Goal: Task Accomplishment & Management: Complete application form

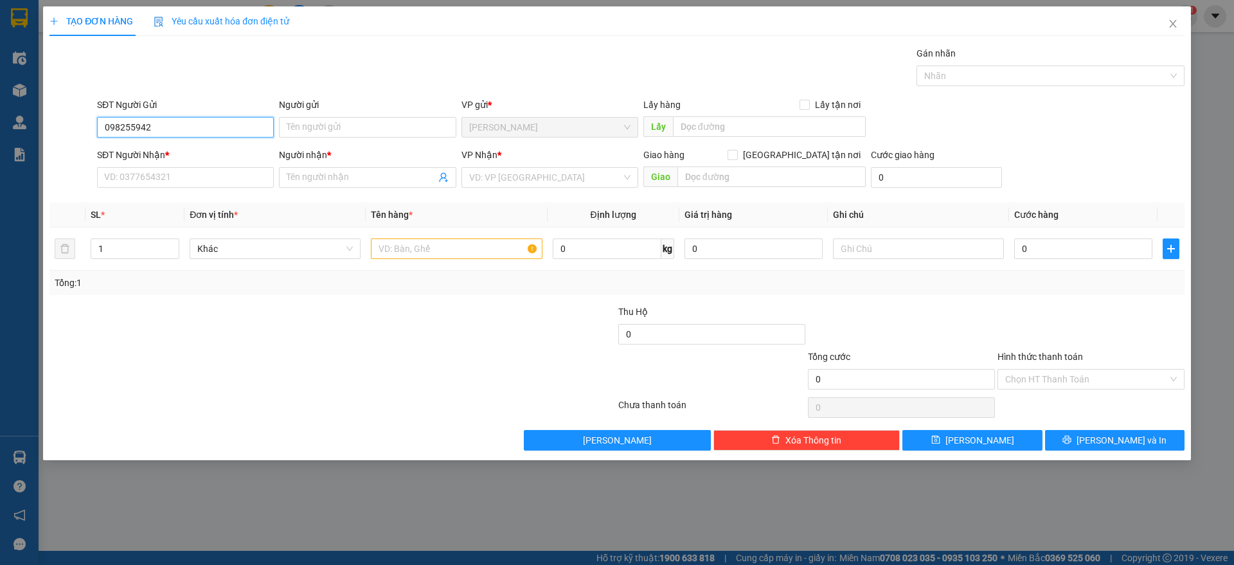
type input "0982559421"
click at [161, 143] on div "0982559421 - hào" at bounding box center [185, 153] width 177 height 21
type input "hào"
type input "0919238055"
type input "anh quý"
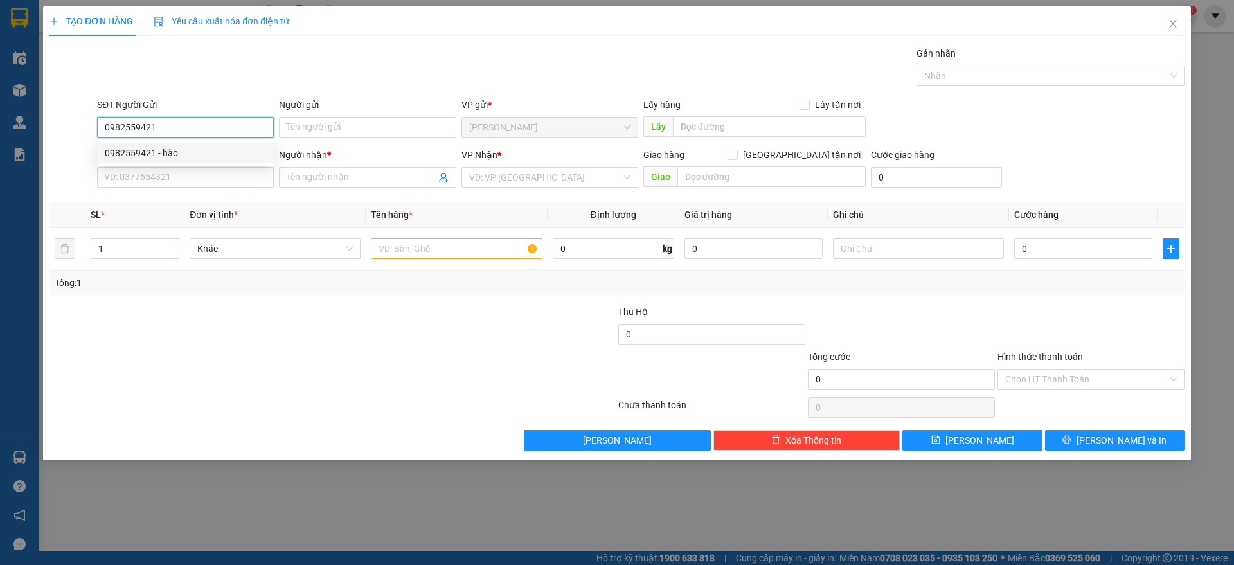
checkbox input "true"
type input "BV HOÀN MỸ"
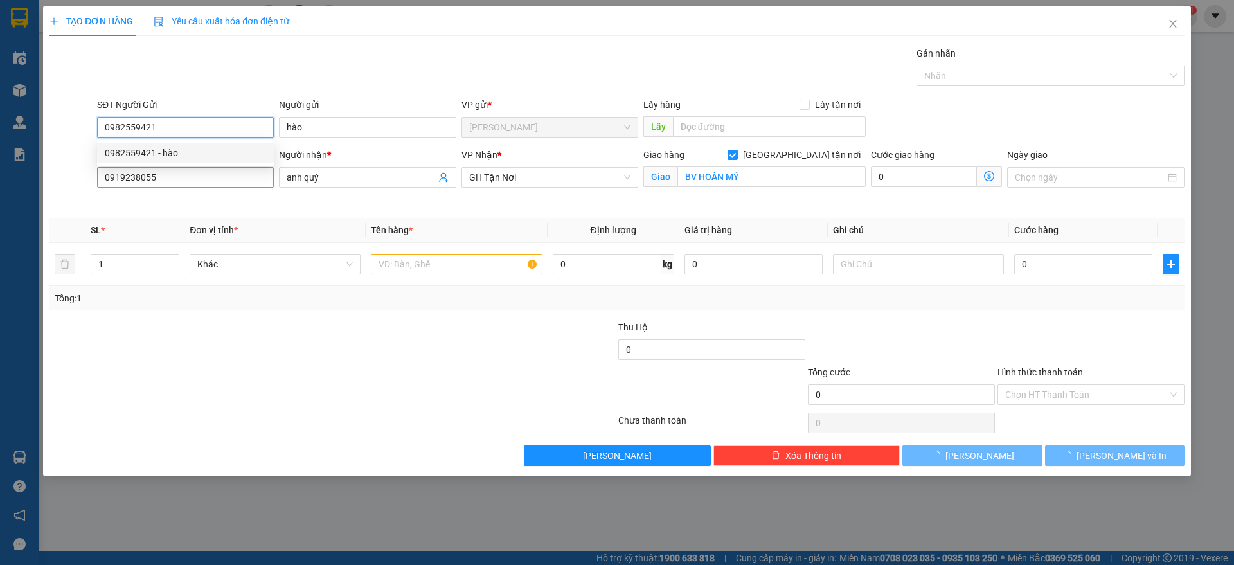
type input "100.000"
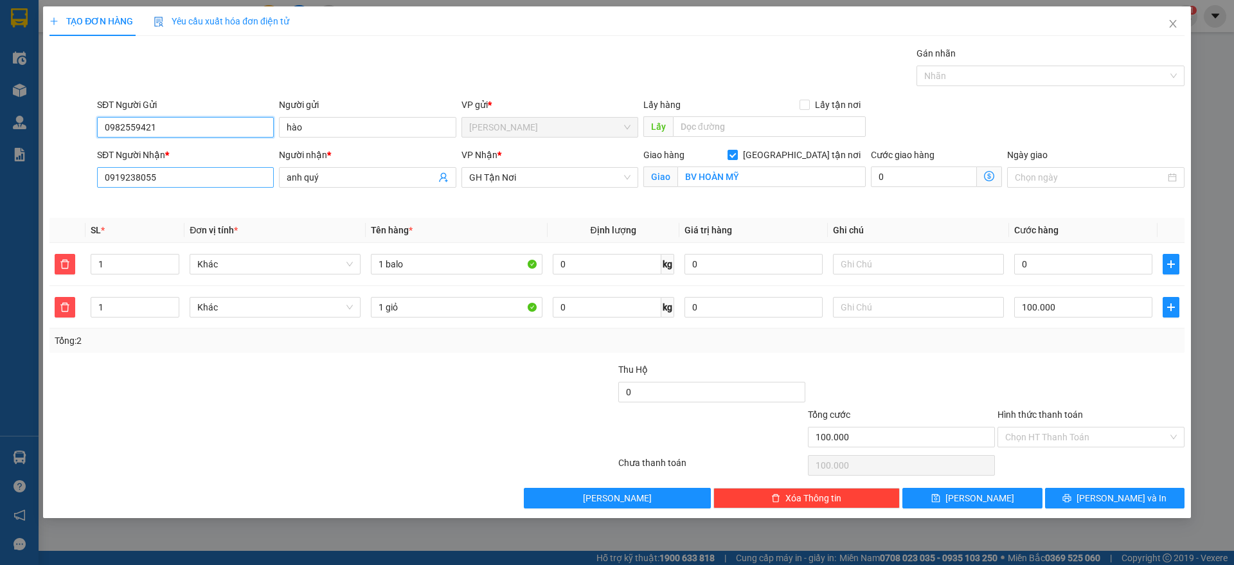
type input "0982559421"
click at [167, 183] on input "0919238055" at bounding box center [185, 177] width 177 height 21
type input "0582174839"
click at [377, 179] on input "anh quý" at bounding box center [361, 177] width 149 height 14
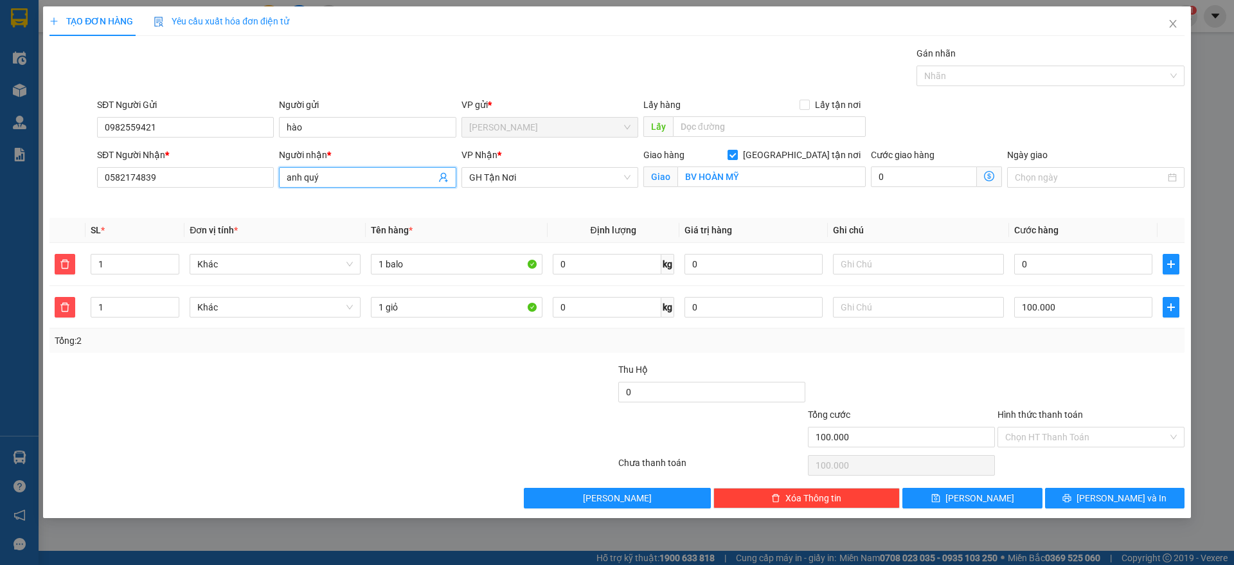
click at [377, 179] on input "anh quý" at bounding box center [361, 177] width 149 height 14
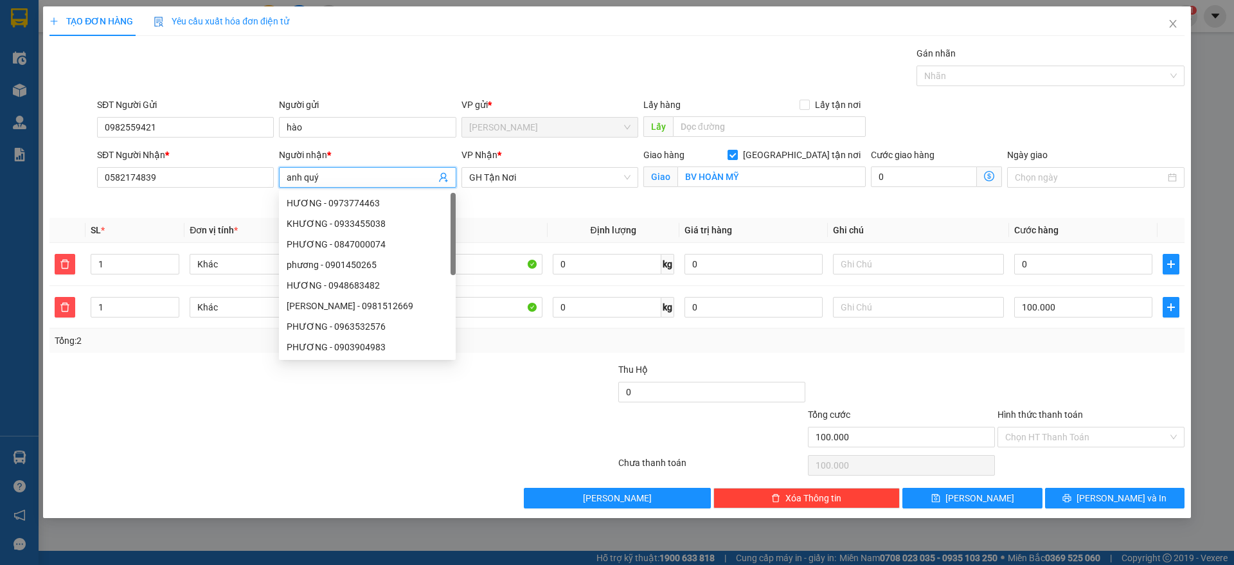
drag, startPoint x: 377, startPoint y: 179, endPoint x: 381, endPoint y: 163, distance: 16.5
click at [379, 167] on span "anh quý" at bounding box center [367, 177] width 177 height 21
click at [381, 167] on div "Người nhận * anh quý" at bounding box center [367, 170] width 177 height 45
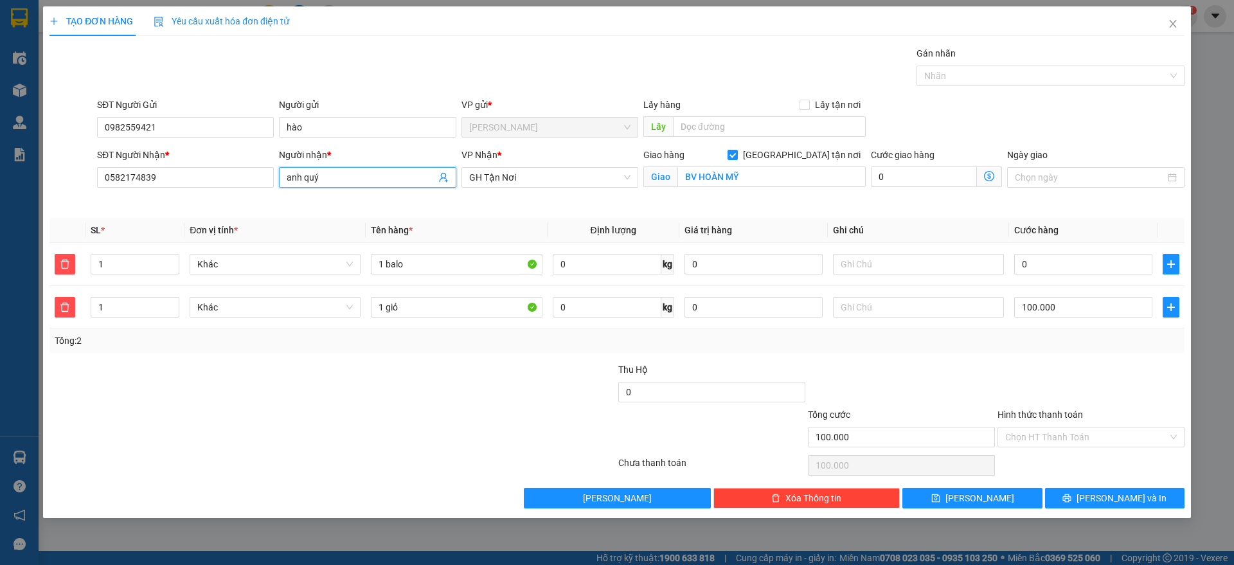
click at [391, 176] on input "anh quý" at bounding box center [361, 177] width 149 height 14
click at [391, 176] on input "T" at bounding box center [361, 177] width 149 height 14
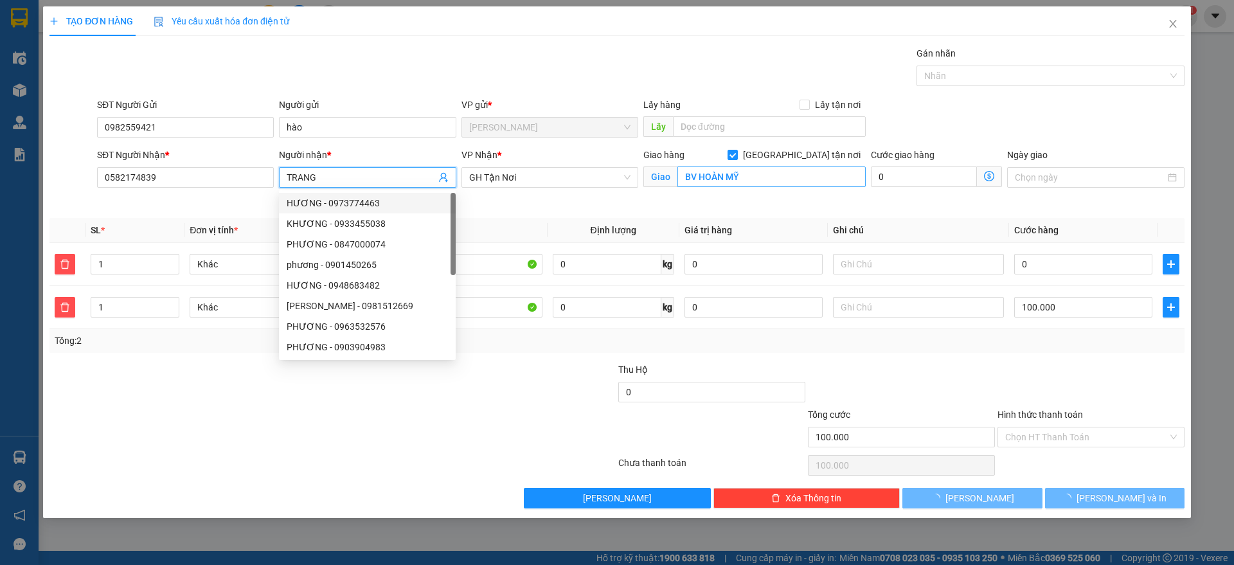
type input "TRANG"
click at [710, 178] on input "BV HOÀN MỸ" at bounding box center [772, 177] width 188 height 21
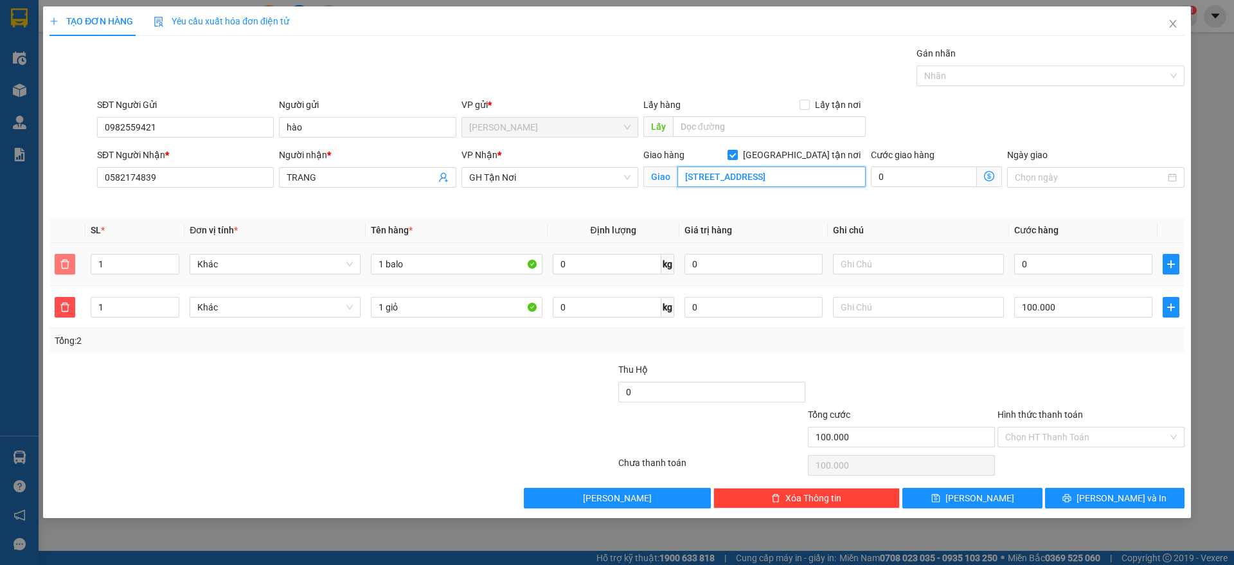
type input "[STREET_ADDRESS]"
click at [58, 269] on button "button" at bounding box center [65, 264] width 21 height 21
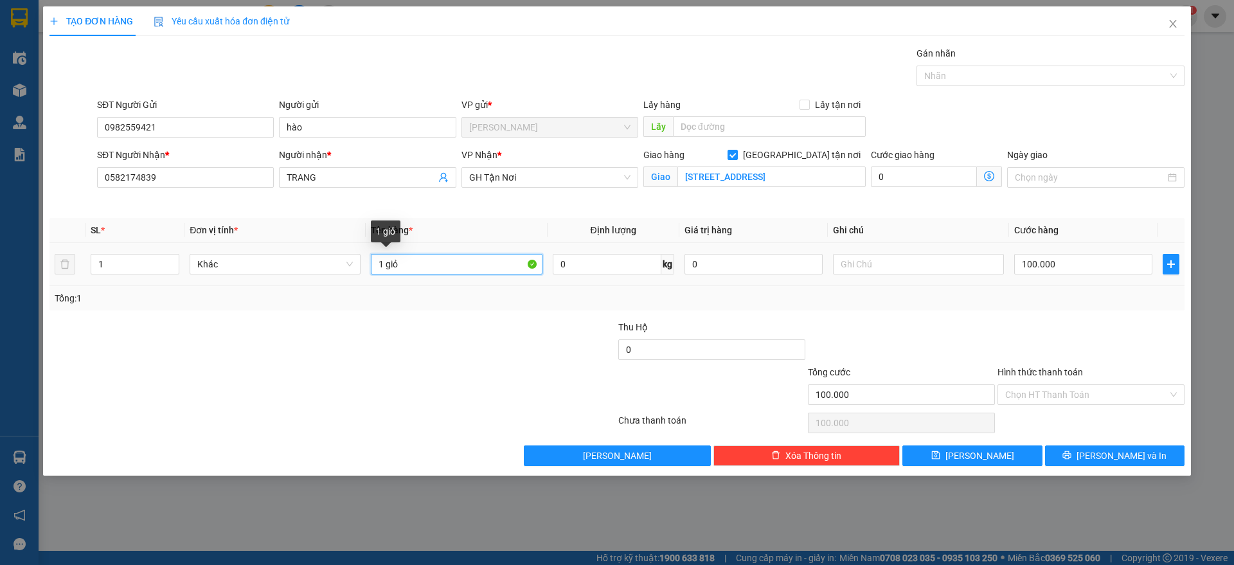
click at [422, 260] on input "1 giỏ" at bounding box center [456, 264] width 171 height 21
click at [422, 261] on input "1 giỏ" at bounding box center [456, 264] width 171 height 21
type input "1 THÙNG"
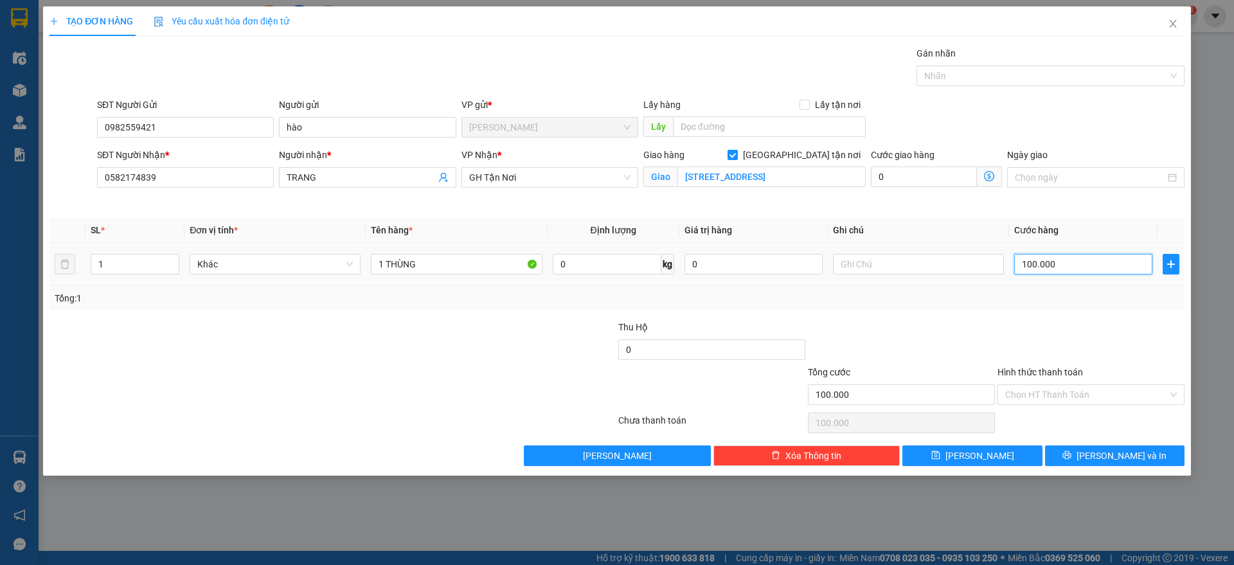
click at [1059, 261] on input "100.000" at bounding box center [1083, 264] width 138 height 21
type input "8"
type input "80"
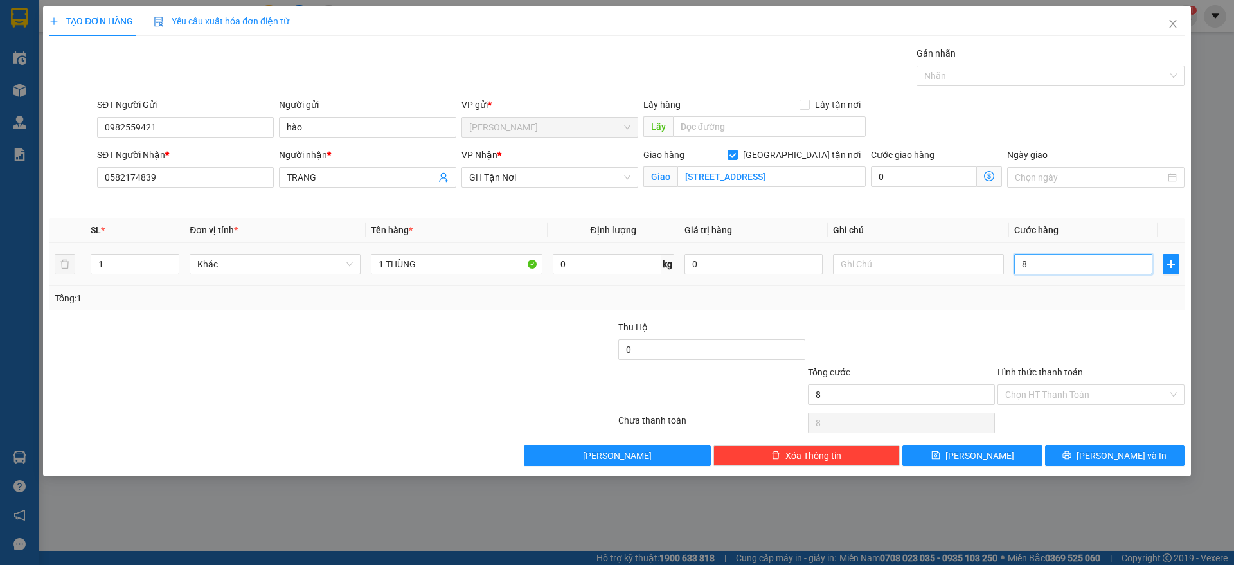
type input "80"
type input "800"
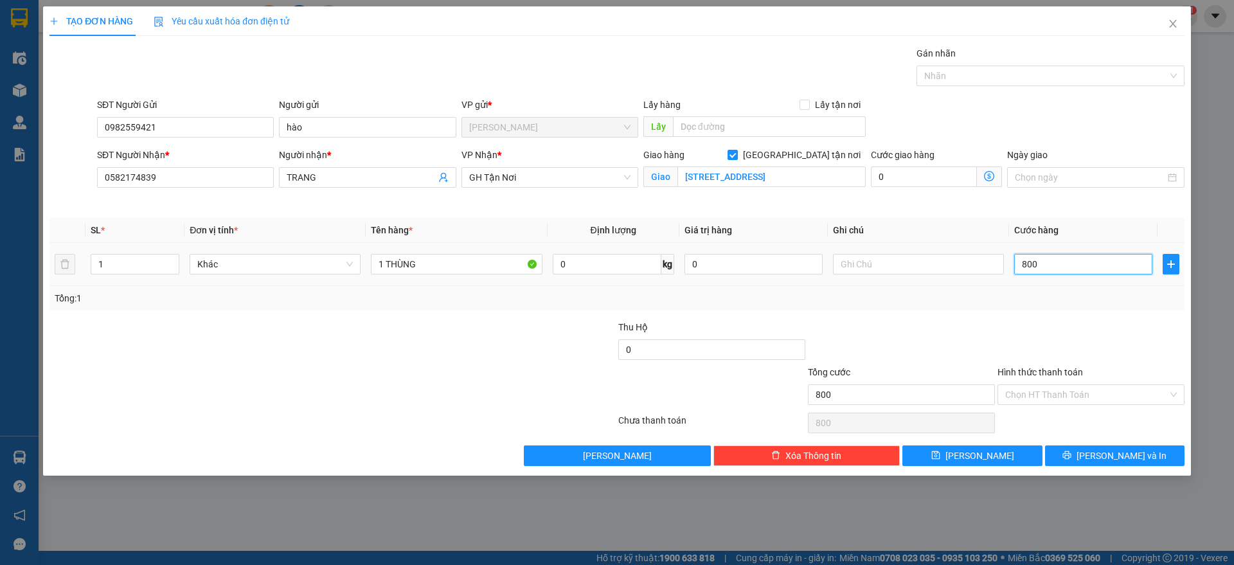
type input "8.000"
type input "80.000"
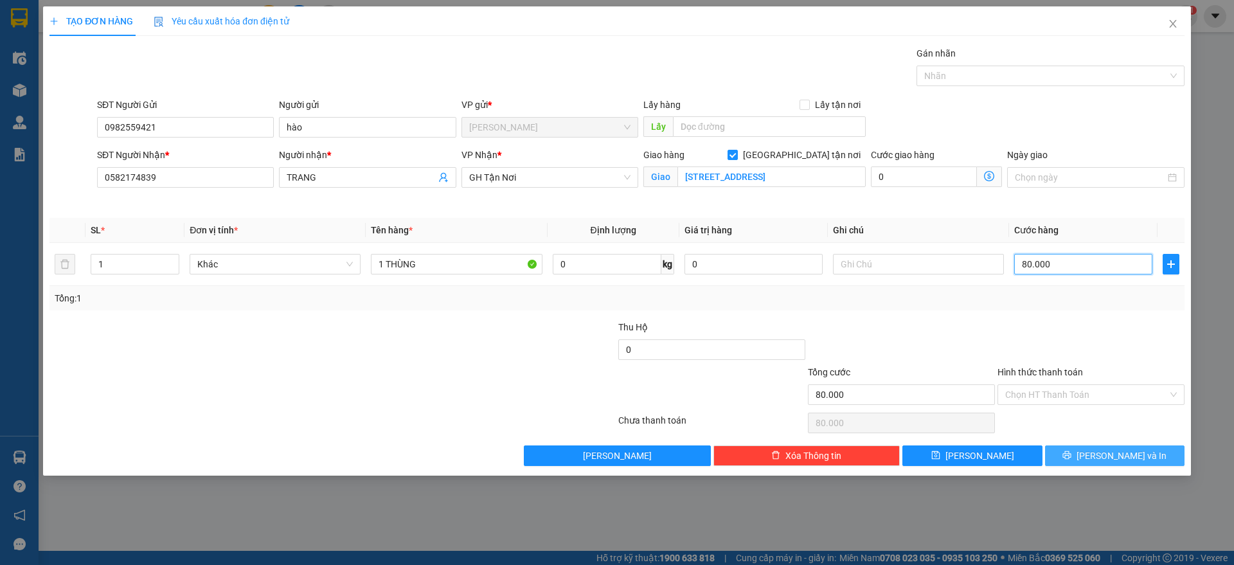
type input "80.000"
click at [1072, 453] on icon "printer" at bounding box center [1067, 455] width 8 height 8
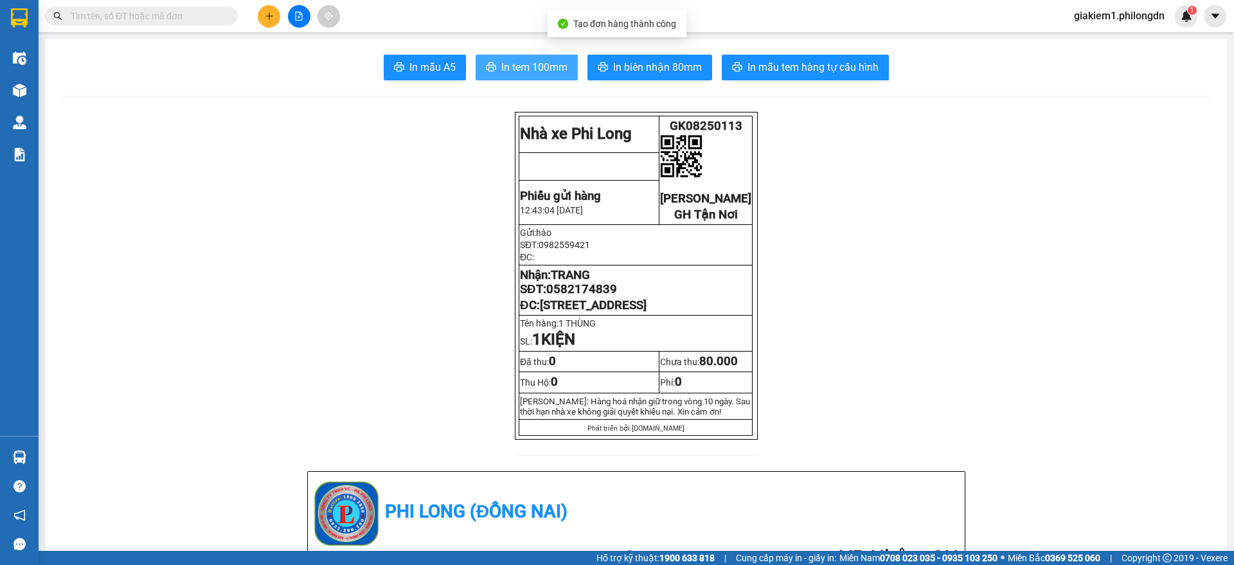
click at [559, 62] on span "In tem 100mm" at bounding box center [534, 67] width 66 height 16
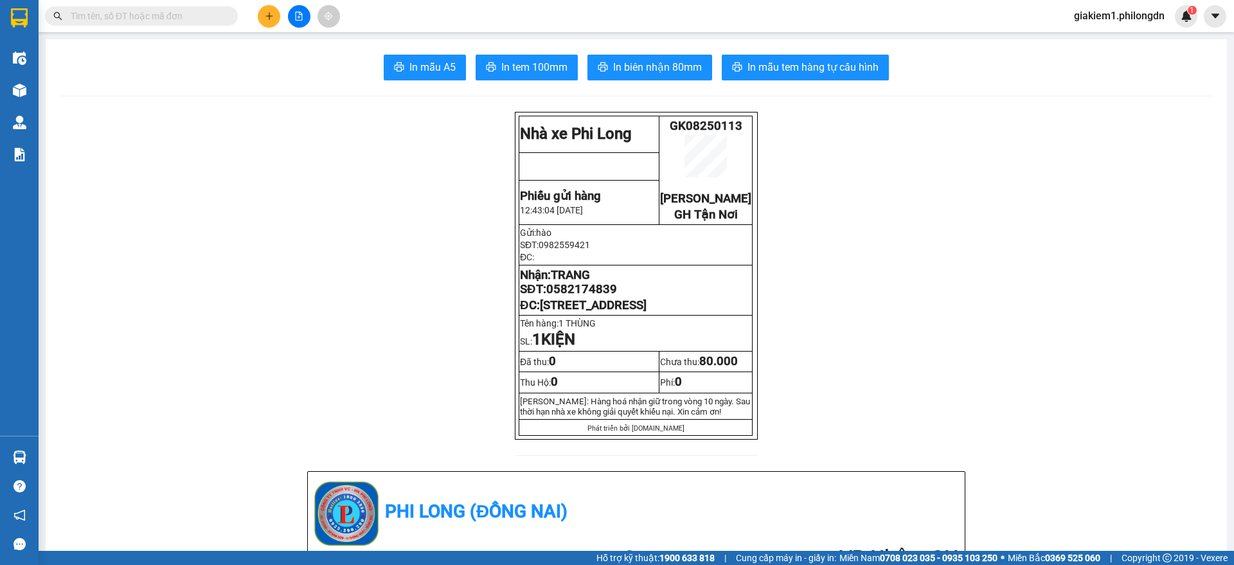
drag, startPoint x: 662, startPoint y: 321, endPoint x: 539, endPoint y: 326, distance: 123.5
click at [539, 312] on p "ĐC: [STREET_ADDRESS]" at bounding box center [635, 305] width 231 height 14
copy span "[STREET_ADDRESS]"
click at [575, 296] on span "0582174839" at bounding box center [581, 289] width 71 height 14
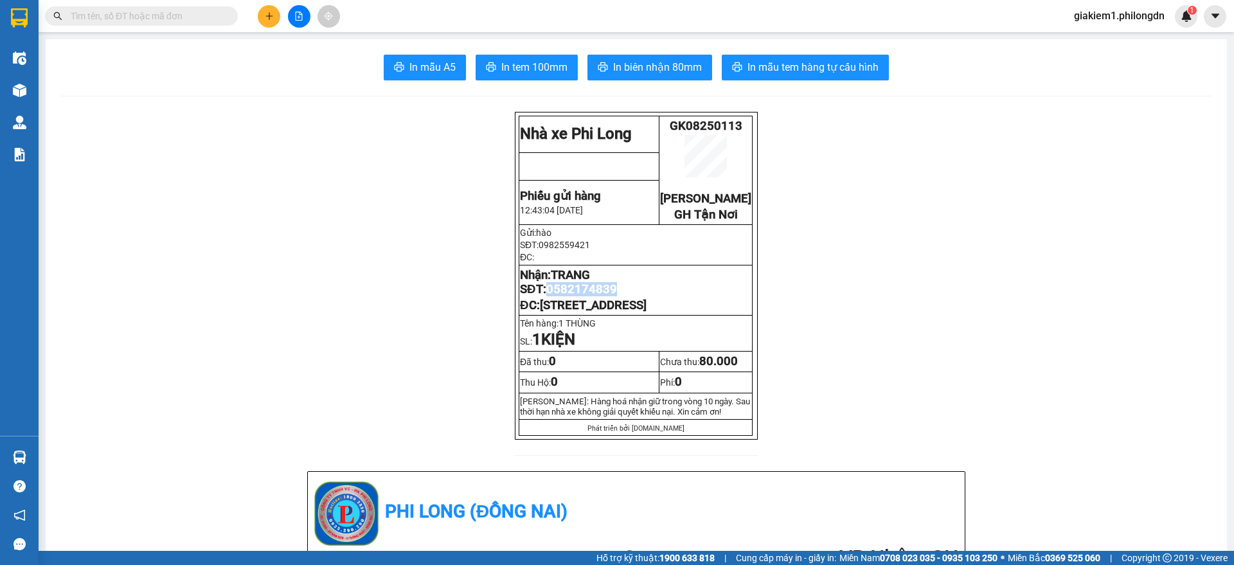
click at [575, 296] on span "0582174839" at bounding box center [581, 289] width 71 height 14
copy span "0582174839"
click at [213, 15] on input "text" at bounding box center [147, 16] width 152 height 14
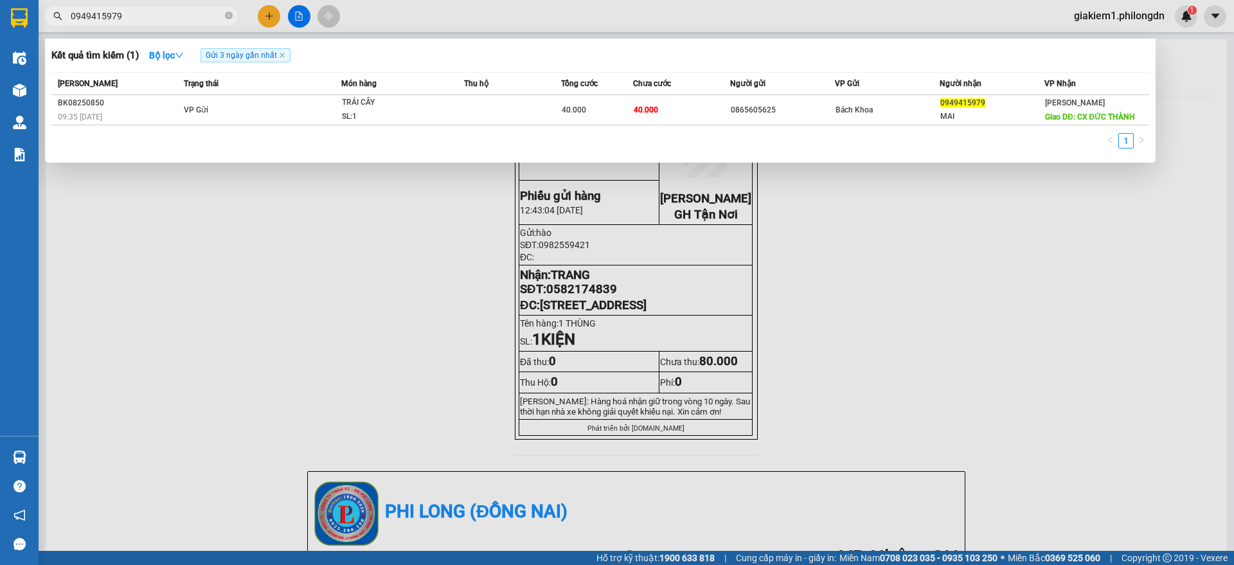
type input "0949415979"
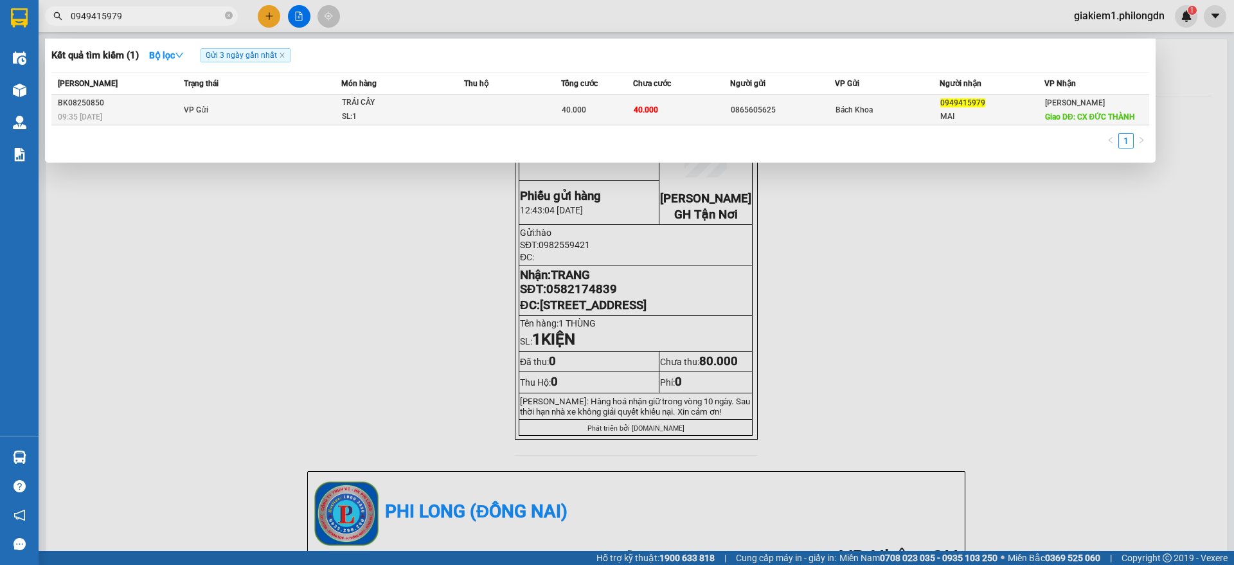
click at [581, 106] on span "40.000" at bounding box center [574, 109] width 24 height 9
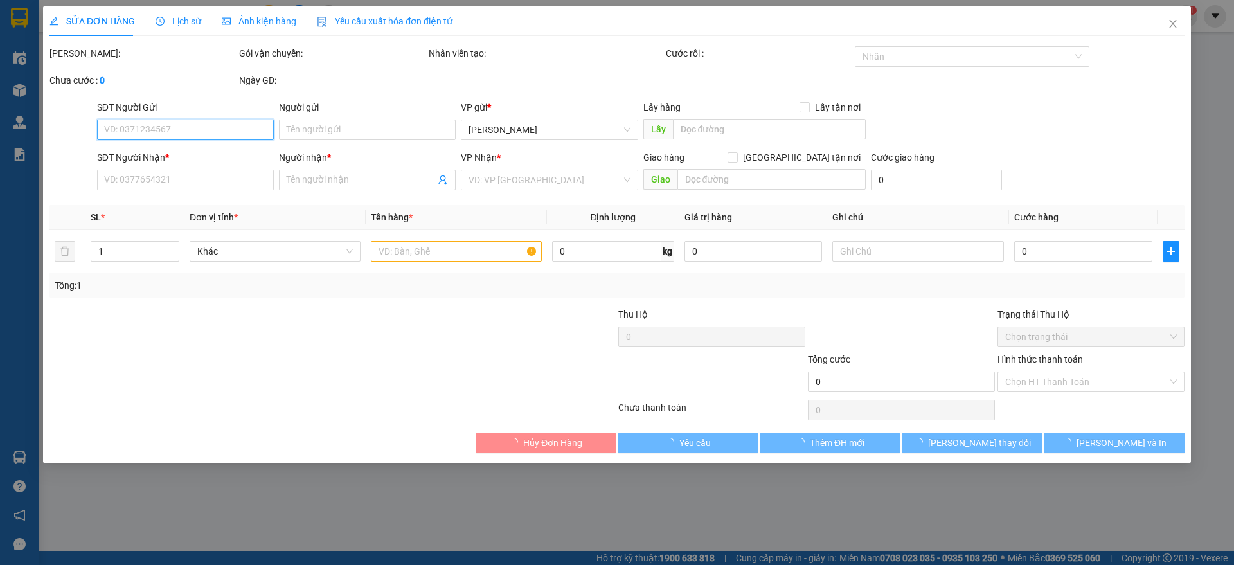
type input "0865605625"
type input "0949415979"
type input "MAI"
type input "CX ĐỨC THÀNH"
type input "40.000"
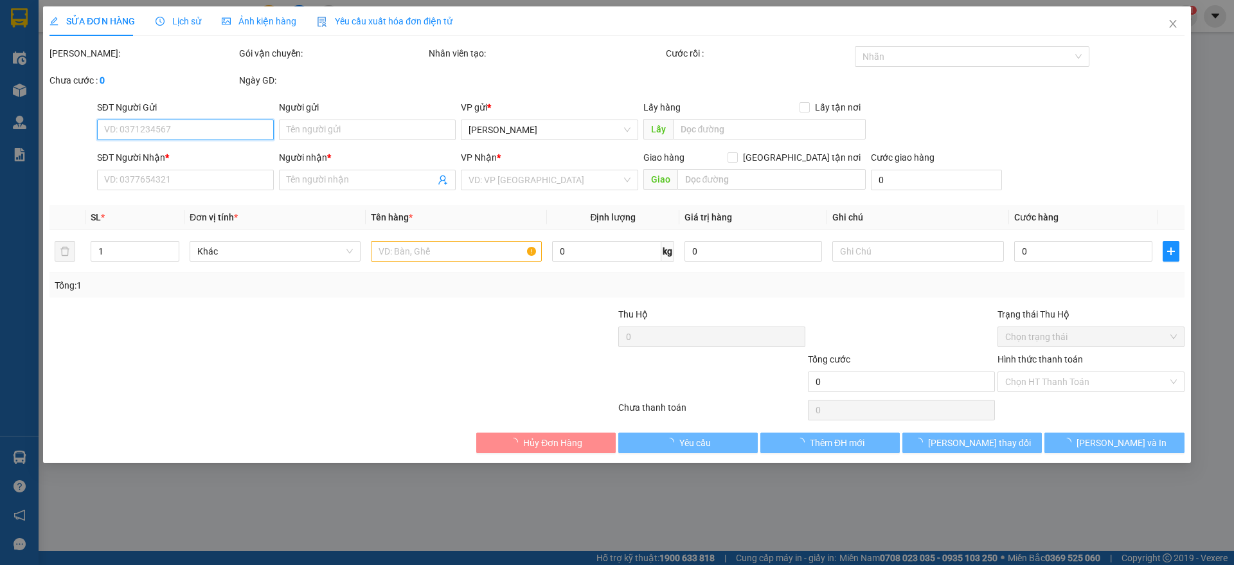
type input "40.000"
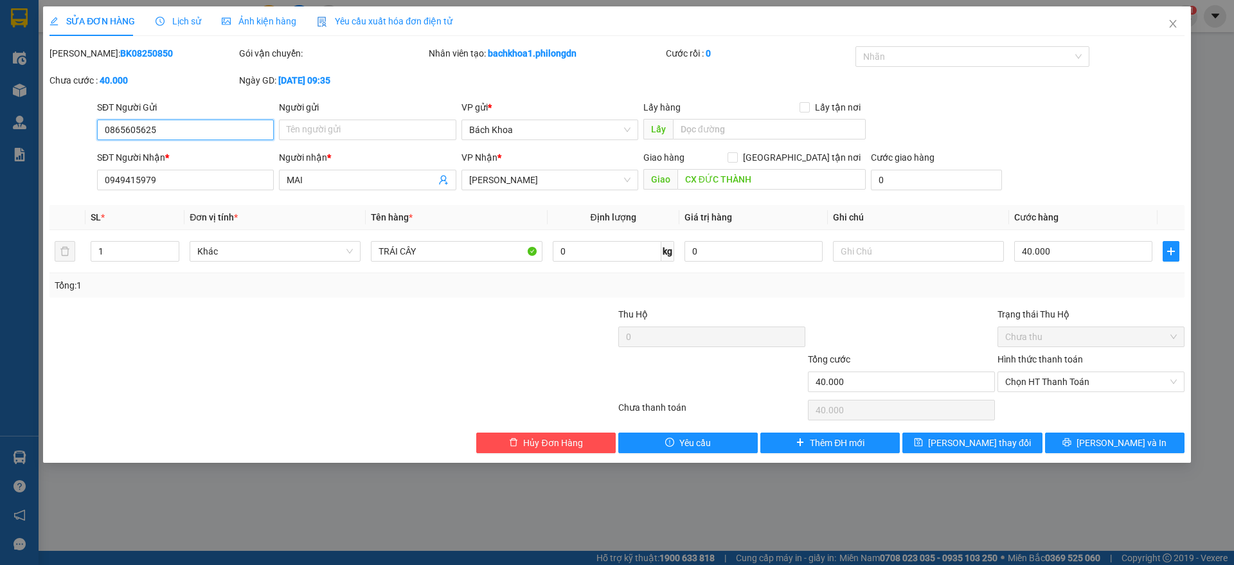
click at [165, 125] on input "0865605625" at bounding box center [185, 130] width 177 height 21
